Goal: Information Seeking & Learning: Learn about a topic

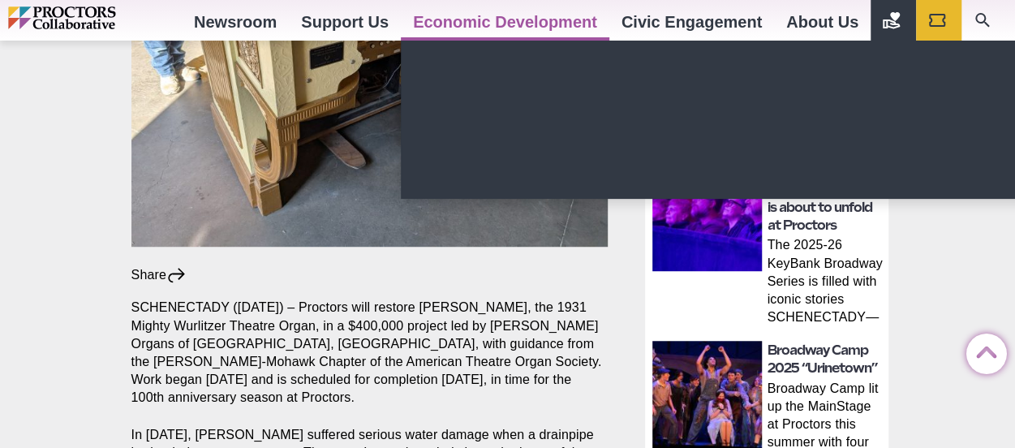
scroll to position [325, 0]
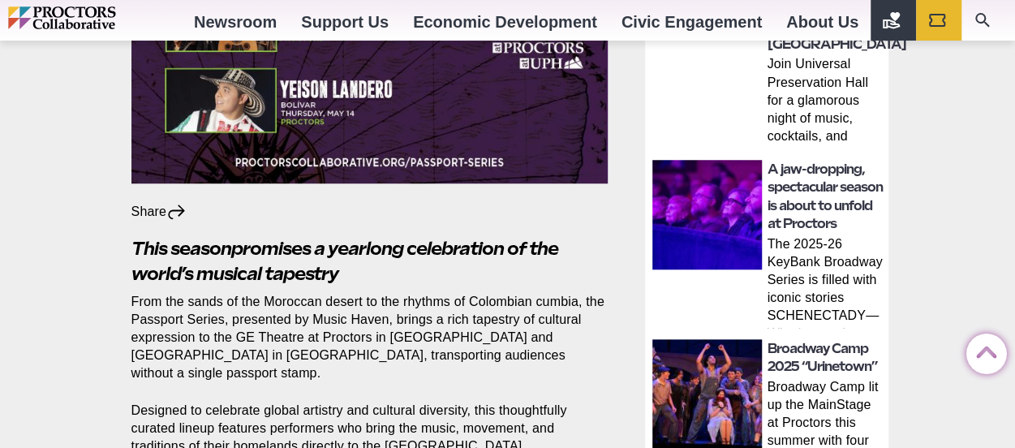
scroll to position [730, 0]
